Goal: Task Accomplishment & Management: Manage account settings

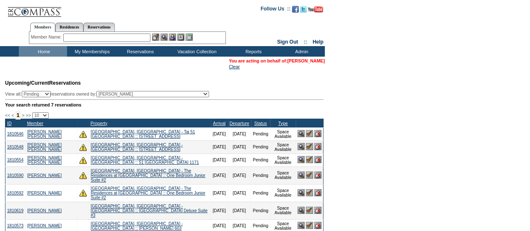
click at [306, 62] on link "[PERSON_NAME]" at bounding box center [305, 60] width 37 height 5
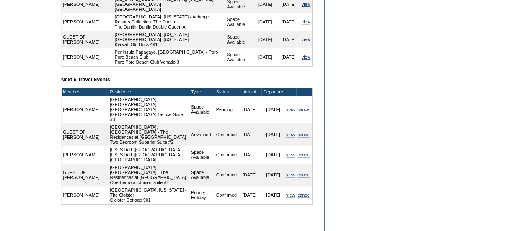
scroll to position [371, 0]
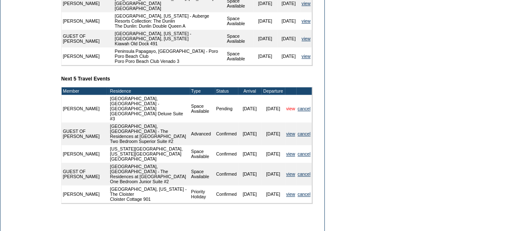
click at [291, 109] on link "view" at bounding box center [290, 108] width 9 height 5
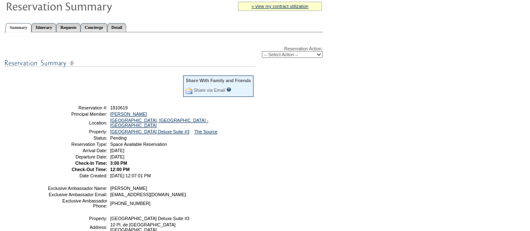
scroll to position [82, 0]
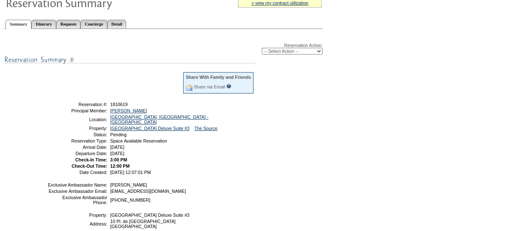
click at [317, 53] on select "-- Select Action -- Modify Reservation Dates Modify Reservation Cost Modify Occ…" at bounding box center [292, 51] width 61 height 7
select select "CancelRes"
click at [262, 49] on select "-- Select Action -- Modify Reservation Dates Modify Reservation Cost Modify Occ…" at bounding box center [292, 51] width 61 height 7
